Goal: Use online tool/utility: Utilize a website feature to perform a specific function

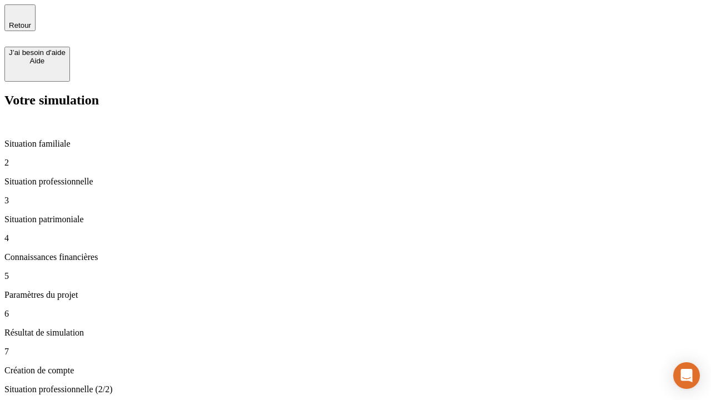
type input "30 000"
type input "40 000"
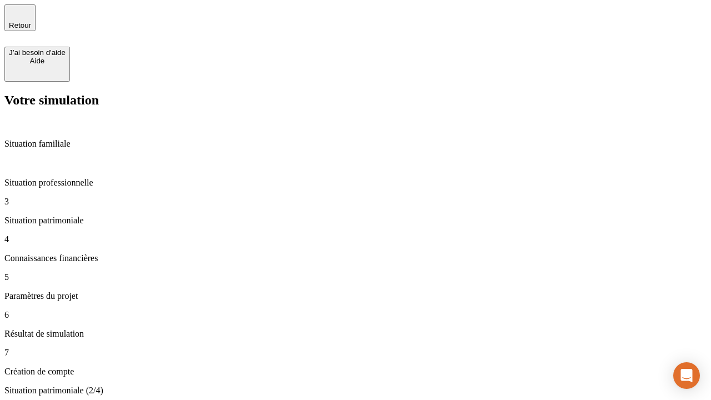
type input "1 100"
type input "20"
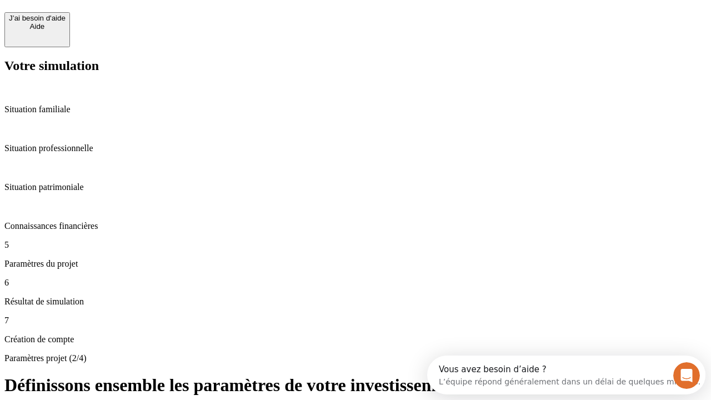
scroll to position [21, 0]
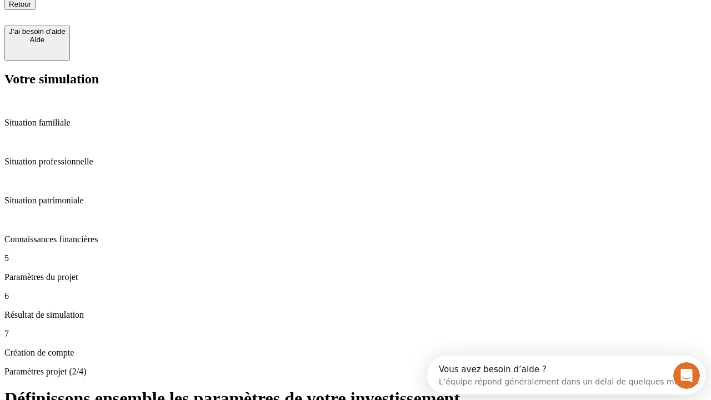
type input "40"
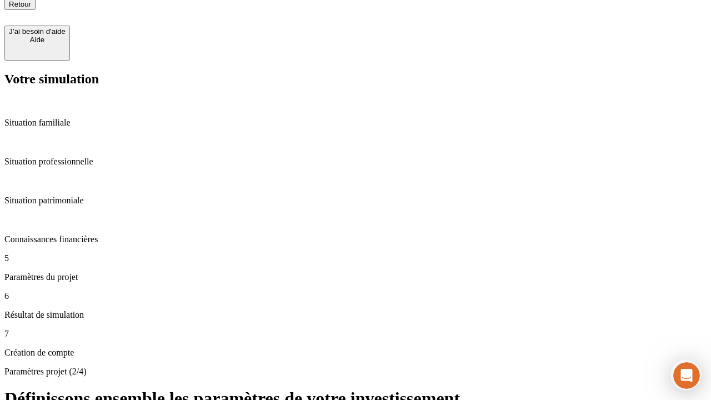
type input "50 000"
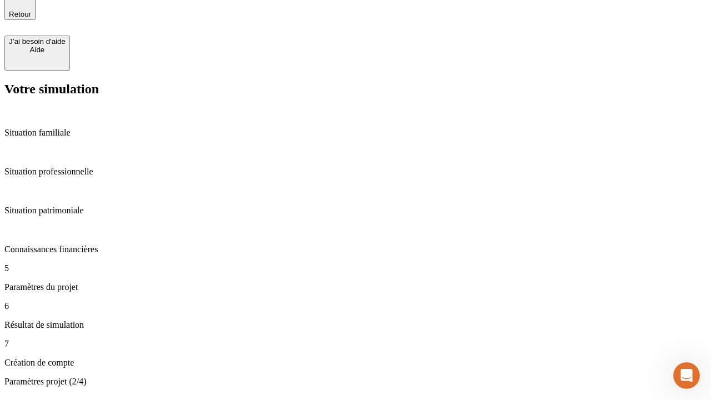
type input "640"
